Goal: Entertainment & Leisure: Consume media (video, audio)

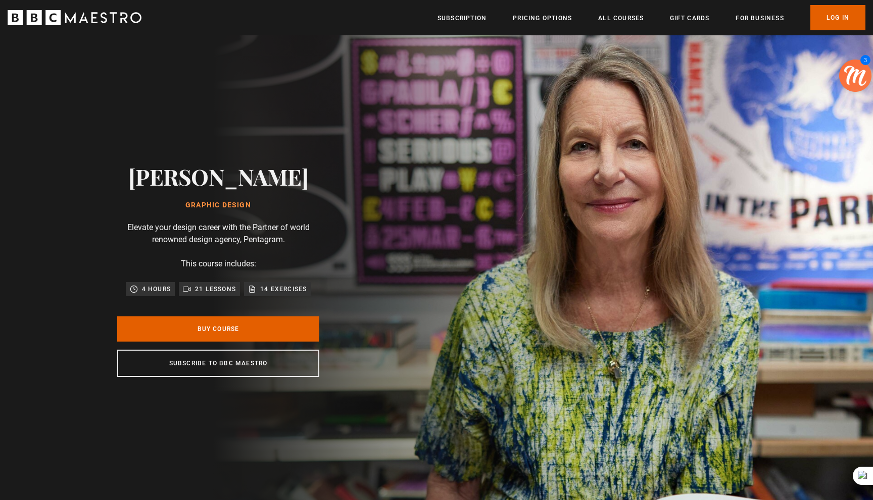
click at [222, 289] on p "21 lessons" at bounding box center [215, 289] width 41 height 10
click at [142, 286] on p "4 hours" at bounding box center [156, 289] width 29 height 10
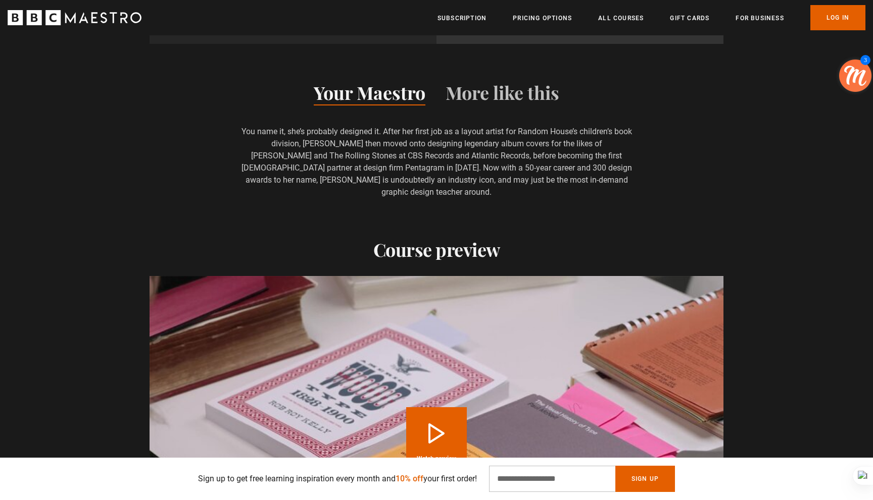
scroll to position [1144, 0]
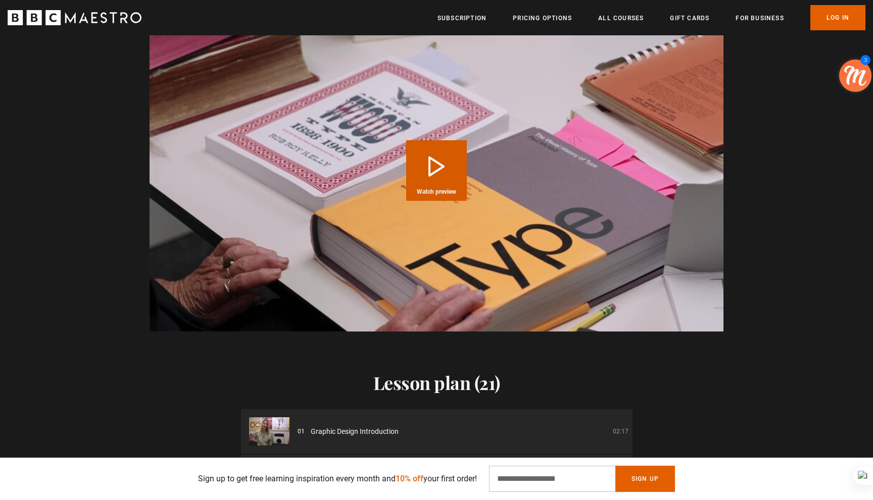
click at [449, 163] on button "Play Course overview for Graphic Design with [PERSON_NAME] Watch preview" at bounding box center [436, 170] width 61 height 61
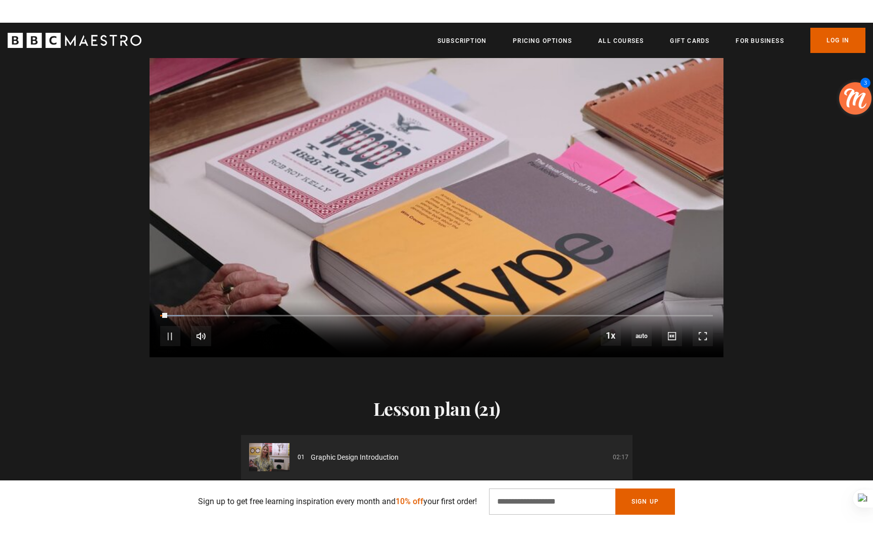
scroll to position [0, 132]
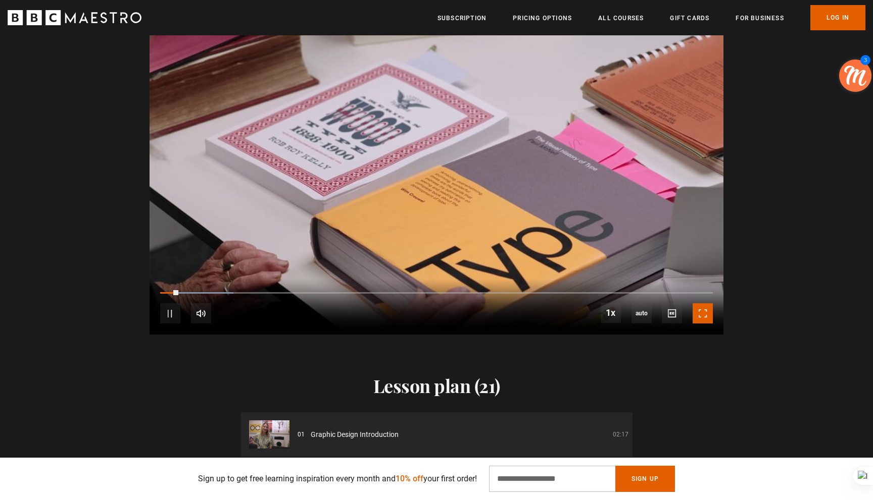
click at [699, 303] on span "Video Player" at bounding box center [702, 313] width 20 height 20
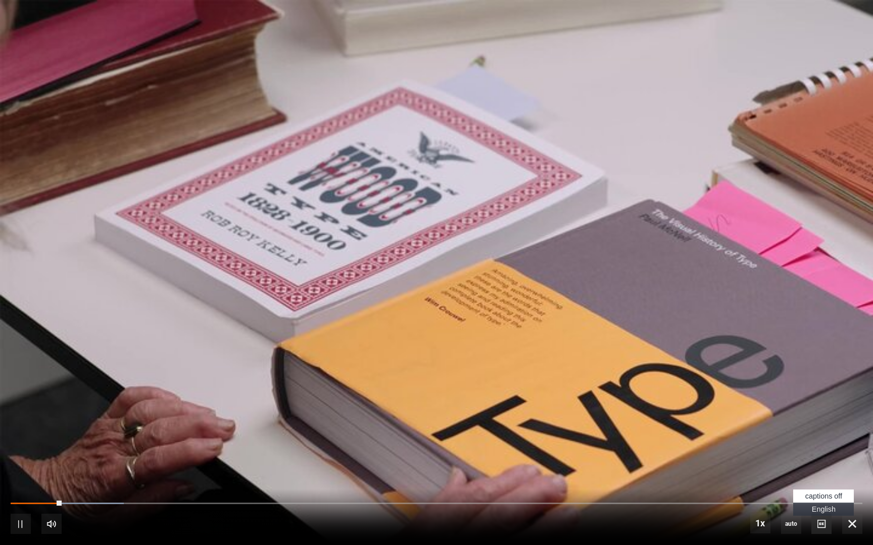
click at [820, 500] on span "Video Player" at bounding box center [821, 524] width 20 height 20
click at [821, 500] on span "English Captions" at bounding box center [823, 509] width 24 height 8
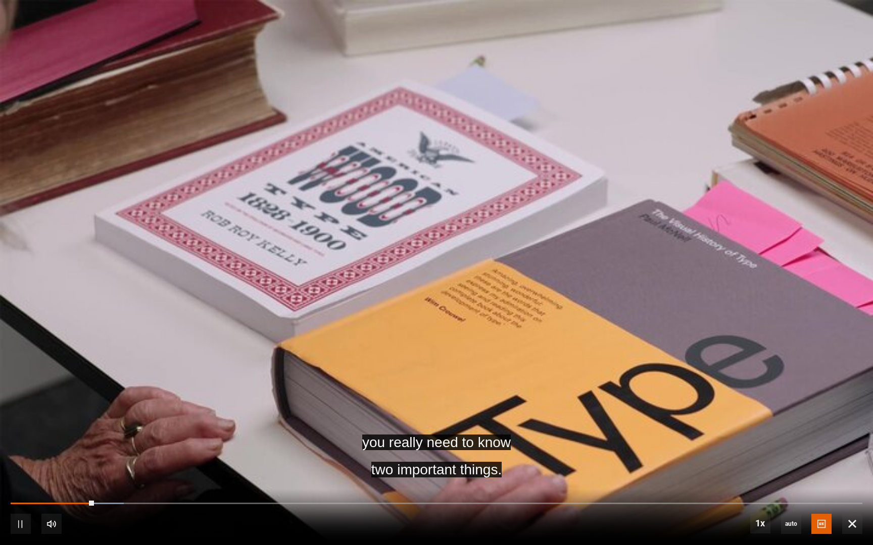
scroll to position [0, 265]
click at [872, 343] on video "Video Player" at bounding box center [436, 272] width 873 height 545
click at [466, 375] on video "Video Player" at bounding box center [436, 272] width 873 height 545
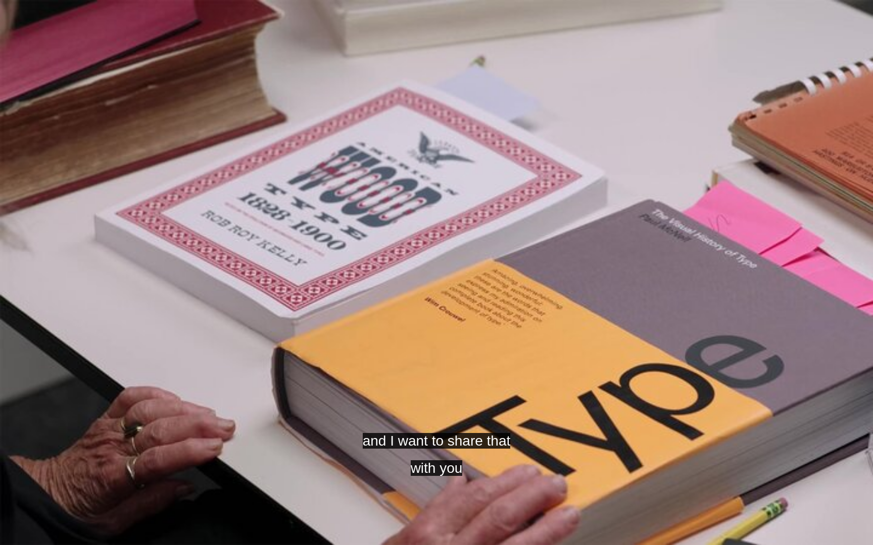
scroll to position [0, 397]
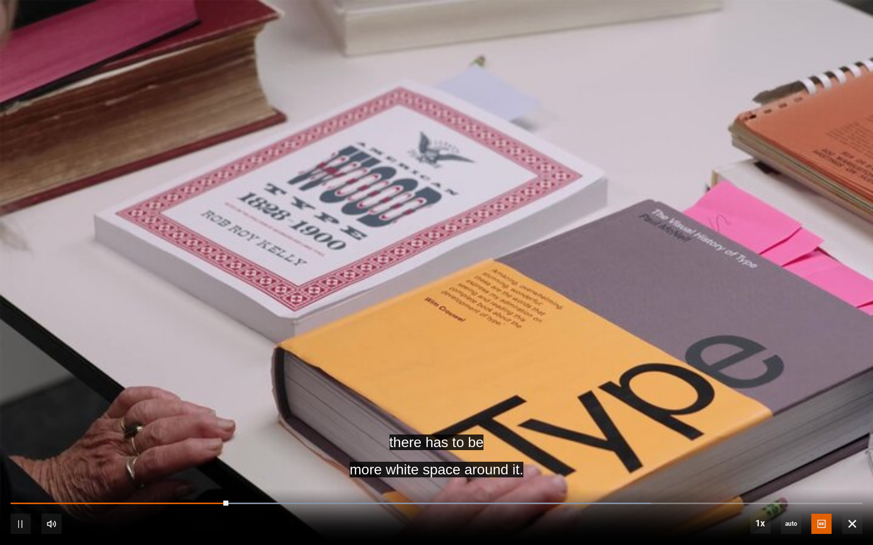
click at [465, 345] on video "Video Player" at bounding box center [436, 272] width 873 height 545
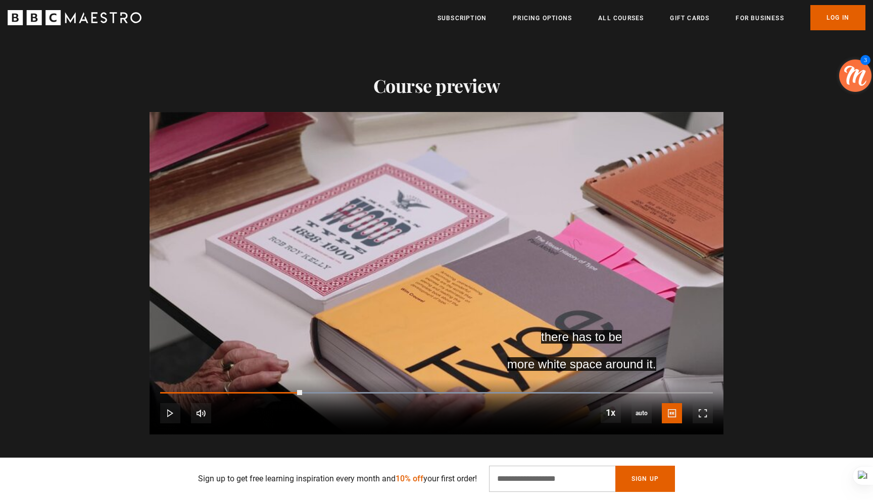
scroll to position [1046, 0]
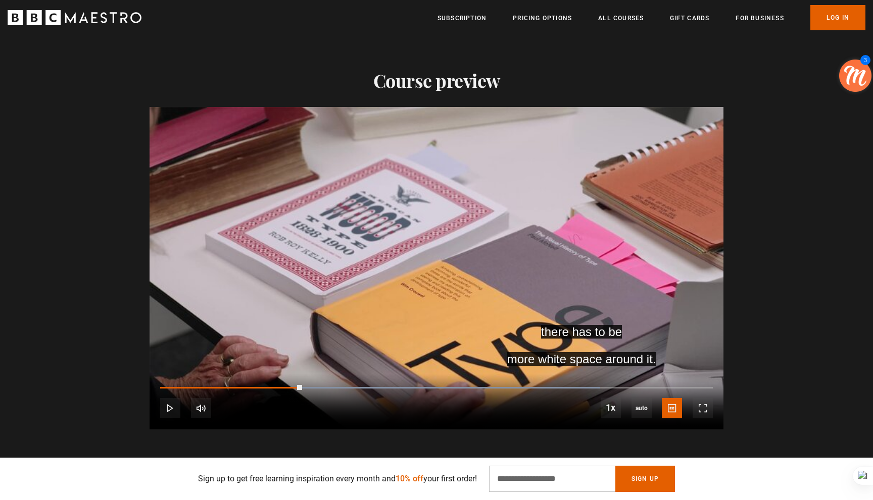
click at [806, 109] on div "there has to be more white space around it. Video Player is loading. Play Cours…" at bounding box center [436, 268] width 873 height 323
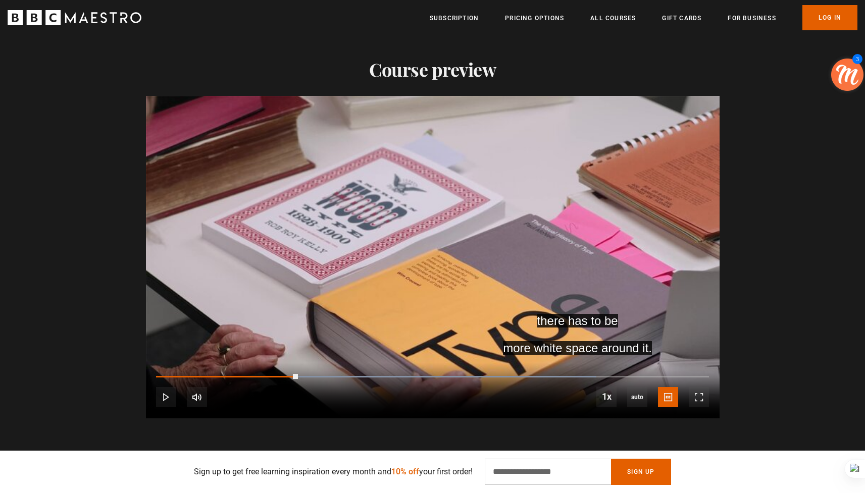
scroll to position [0, 1588]
